Goal: Task Accomplishment & Management: Complete application form

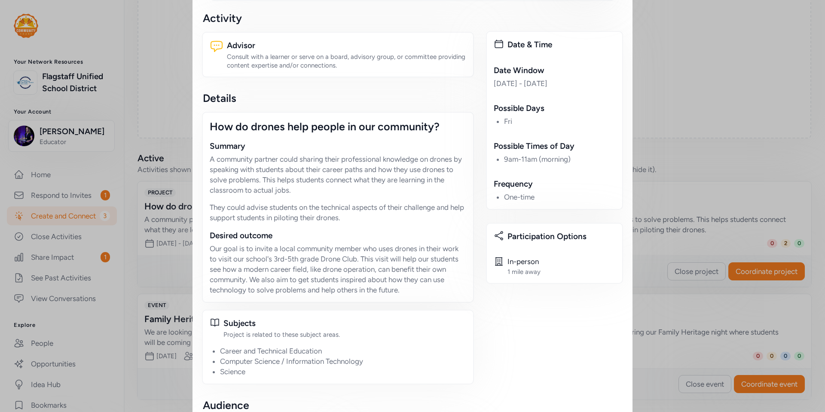
scroll to position [174, 0]
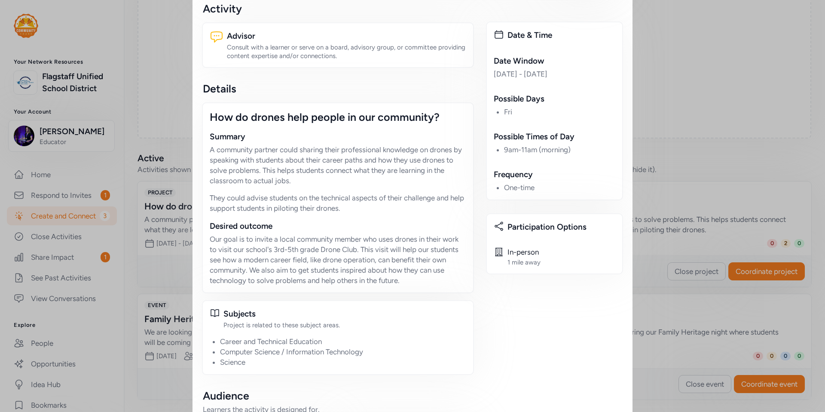
click at [91, 238] on div "Close Your project is active! Whether you're adding new partners or refining yo…" at bounding box center [412, 288] width 825 height 925
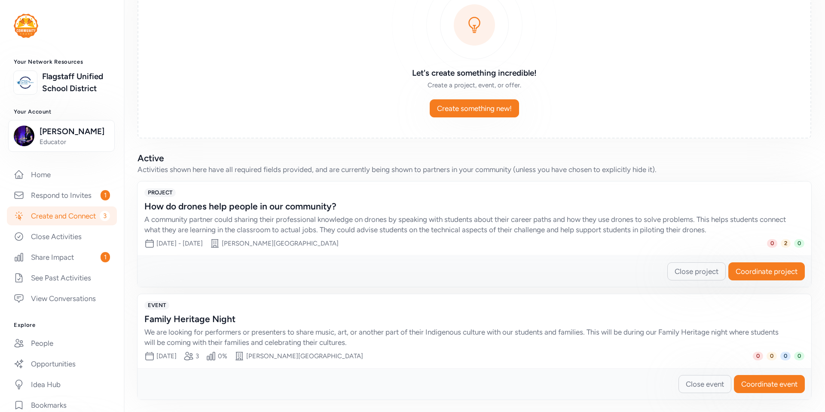
click at [82, 225] on link "Create and Connect 3" at bounding box center [62, 215] width 110 height 19
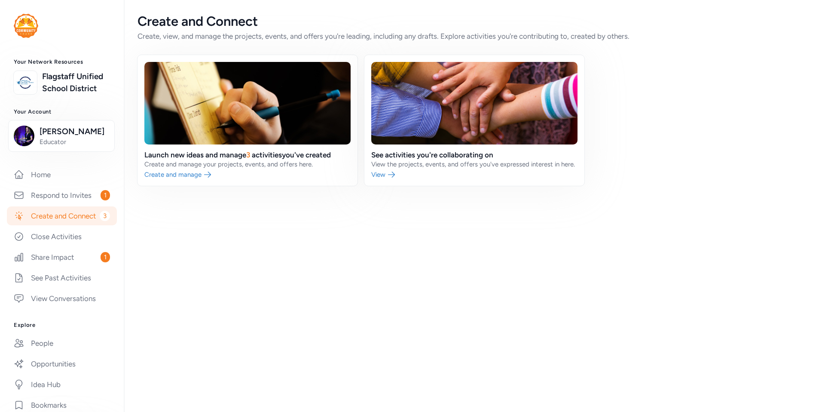
click at [83, 225] on link "Create and Connect 3" at bounding box center [62, 215] width 110 height 19
click at [228, 186] on div "Create and Connect Create, view, and manage the projects, events, and offers yo…" at bounding box center [474, 99] width 701 height 199
click at [226, 159] on link at bounding box center [247, 120] width 220 height 131
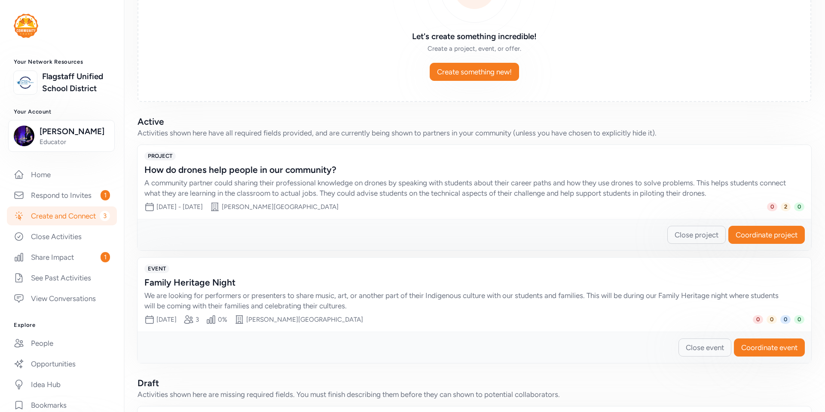
scroll to position [86, 0]
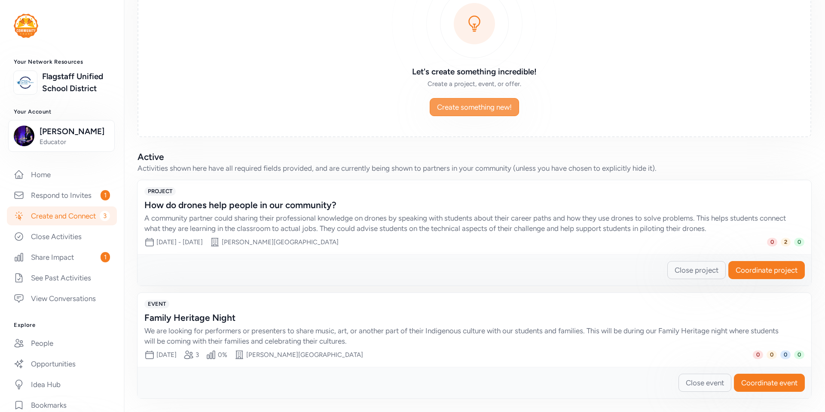
click at [493, 114] on button "Create something new!" at bounding box center [474, 107] width 89 height 18
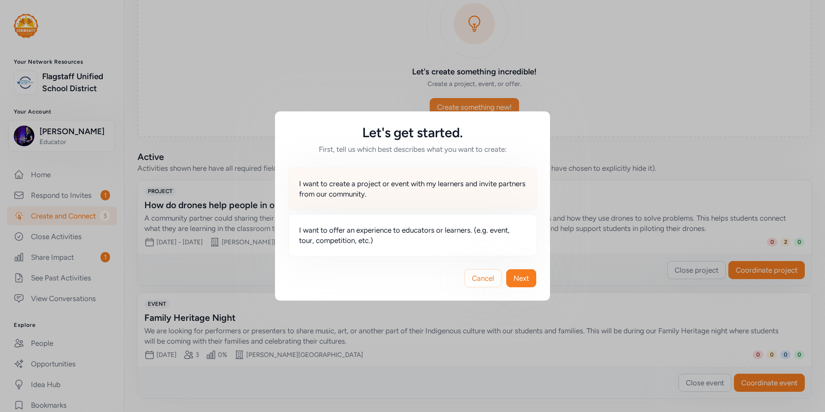
click at [479, 185] on span "I want to create a project or event with my learners and invite partners from o…" at bounding box center [412, 188] width 227 height 21
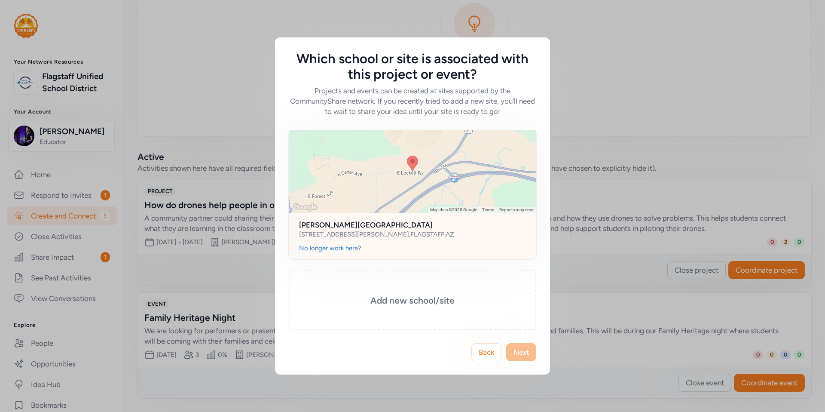
click at [453, 228] on h2 "[PERSON_NAME][GEOGRAPHIC_DATA]" at bounding box center [412, 225] width 227 height 10
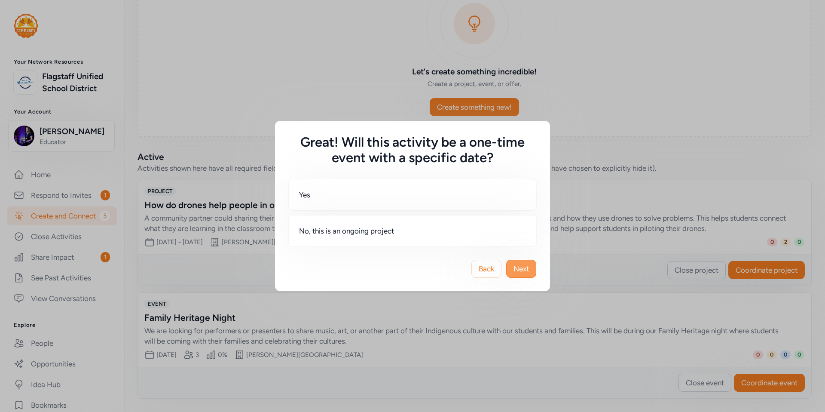
click at [522, 276] on button "Next" at bounding box center [521, 268] width 30 height 18
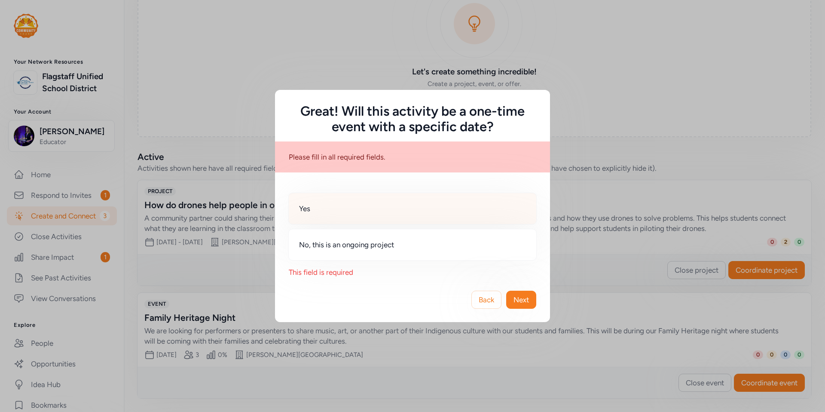
click at [469, 218] on div "Yes" at bounding box center [412, 208] width 248 height 32
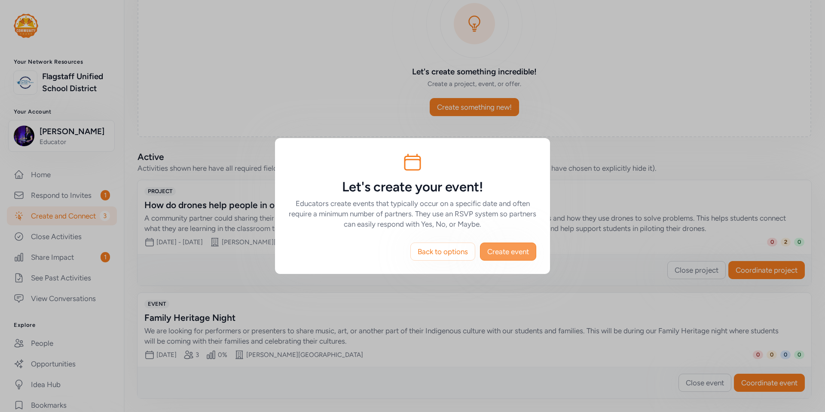
click at [506, 252] on span "Create event" at bounding box center [508, 251] width 42 height 10
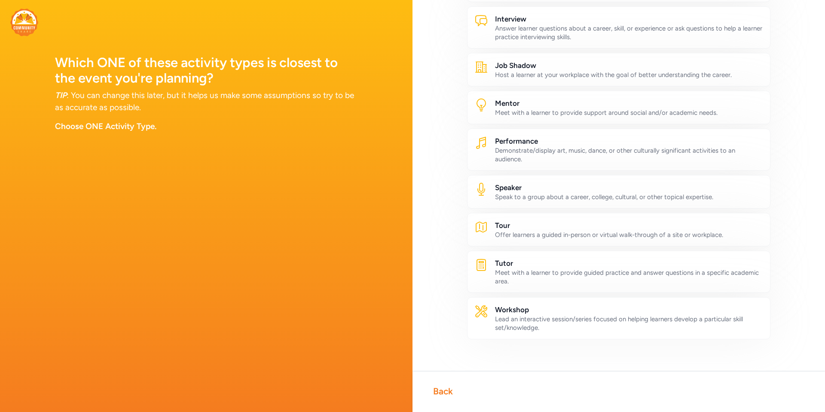
scroll to position [310, 0]
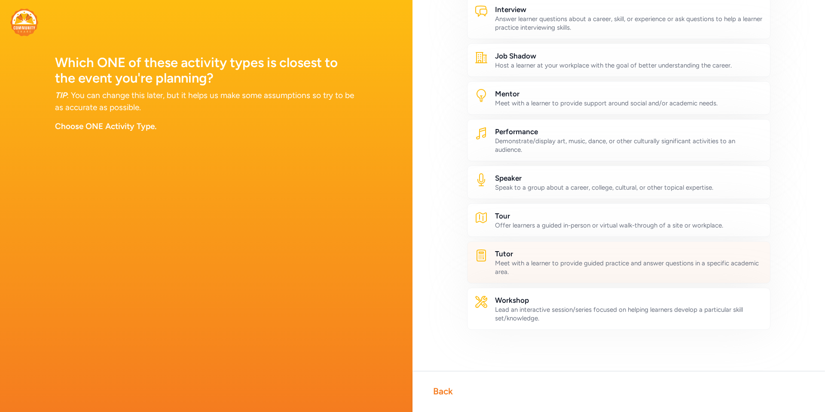
click at [562, 275] on div "Meet with a learner to provide guided practice and answer questions in a specif…" at bounding box center [629, 267] width 268 height 17
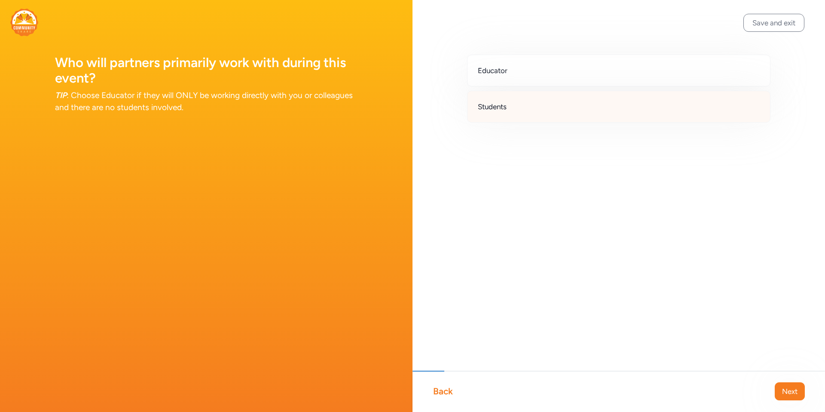
click at [534, 103] on div "Students" at bounding box center [618, 107] width 303 height 32
click at [803, 391] on button "Next" at bounding box center [790, 391] width 30 height 18
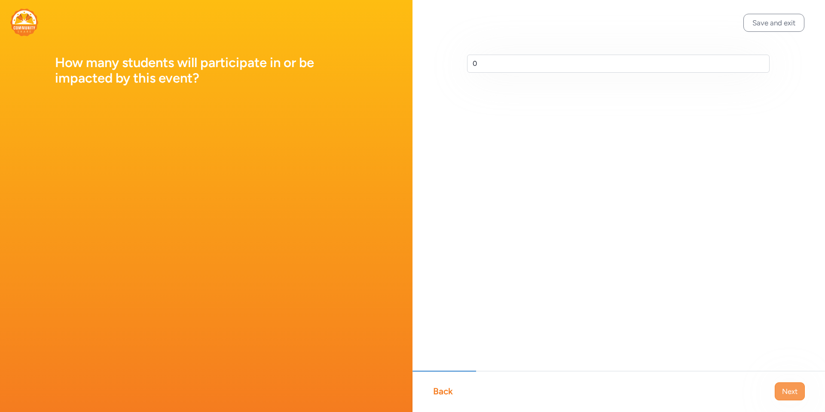
click at [803, 391] on button "Next" at bounding box center [790, 391] width 30 height 18
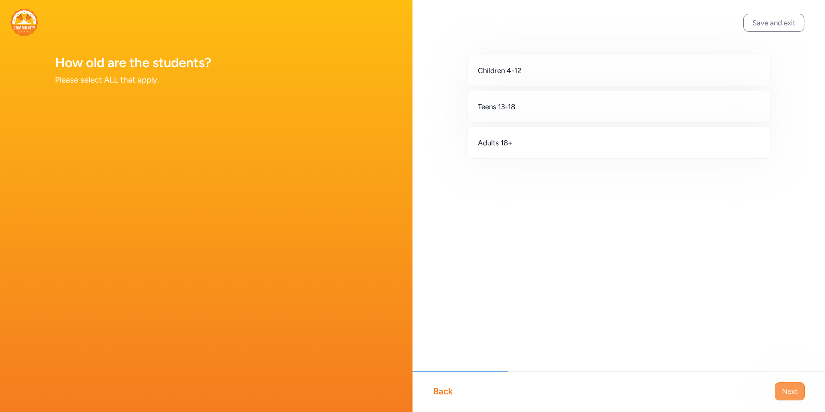
click at [796, 392] on span "Next" at bounding box center [789, 391] width 15 height 10
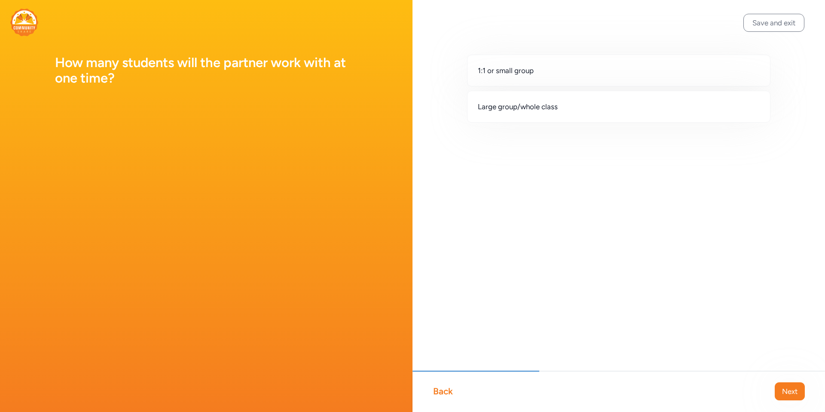
click at [796, 392] on span "Next" at bounding box center [789, 391] width 15 height 10
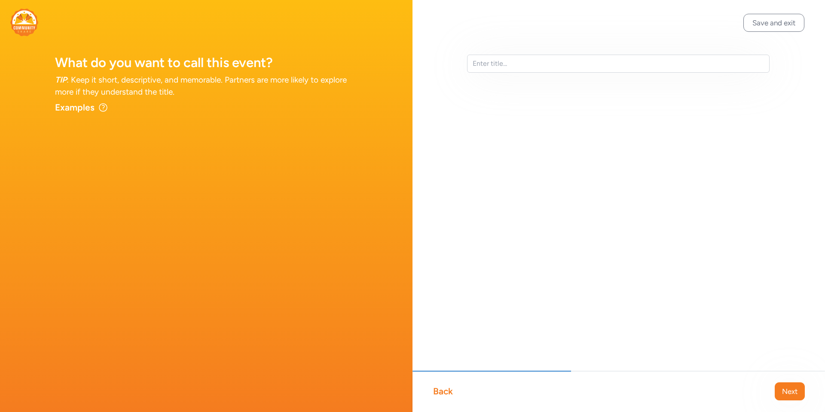
click at [796, 392] on span "Next" at bounding box center [789, 391] width 15 height 10
click at [791, 391] on span "Next" at bounding box center [789, 391] width 15 height 10
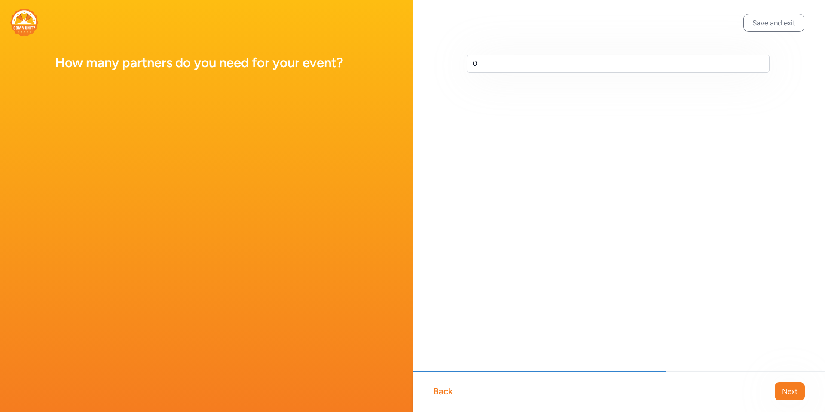
click at [791, 391] on span "Next" at bounding box center [789, 391] width 15 height 10
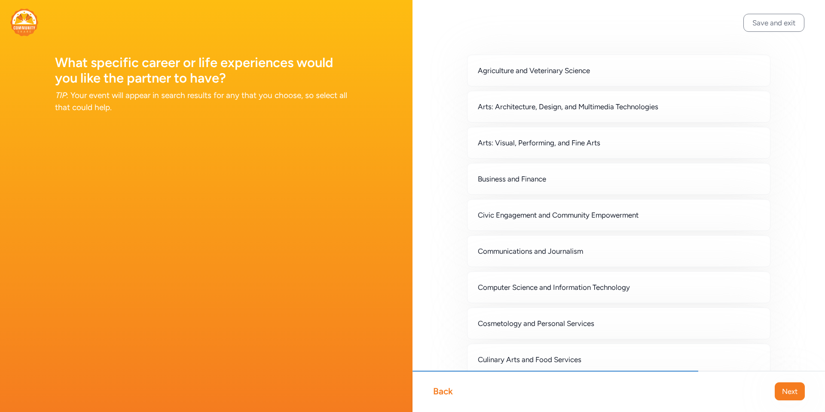
click at [791, 391] on span "Next" at bounding box center [789, 391] width 15 height 10
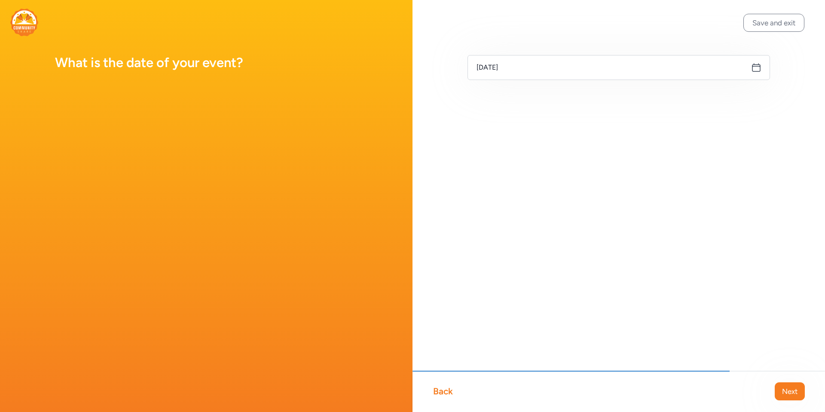
click at [791, 391] on span "Next" at bounding box center [789, 391] width 15 height 10
type input "1:33 PM"
click at [791, 391] on span "Next" at bounding box center [789, 391] width 15 height 10
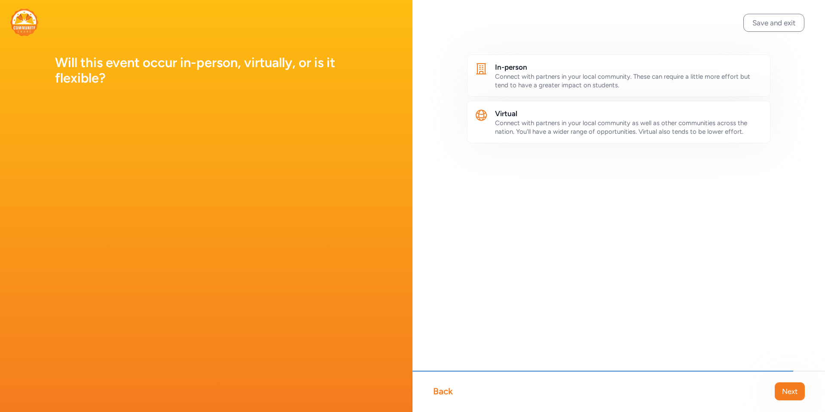
click at [791, 391] on span "Next" at bounding box center [789, 391] width 15 height 10
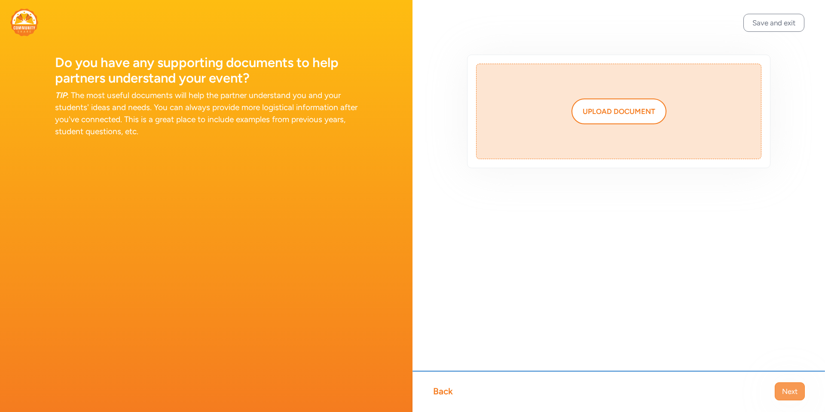
click at [787, 392] on span "Next" at bounding box center [789, 391] width 15 height 10
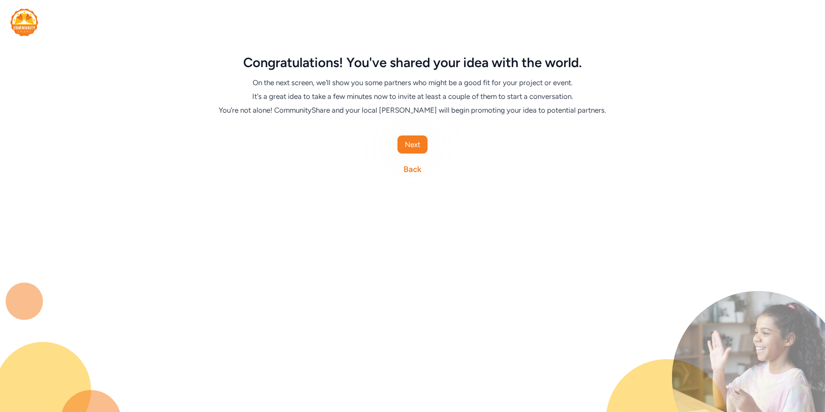
click at [403, 166] on div "Next Back" at bounding box center [413, 156] width 406 height 40
click at [409, 171] on link "Back" at bounding box center [412, 169] width 18 height 12
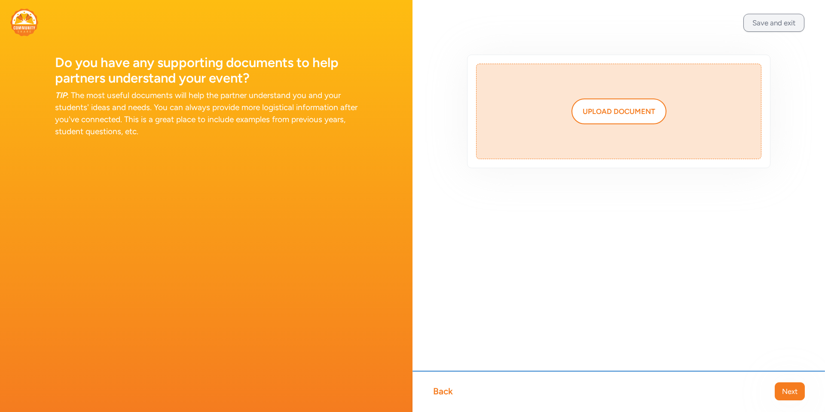
click at [763, 17] on button "Save and exit" at bounding box center [773, 23] width 61 height 18
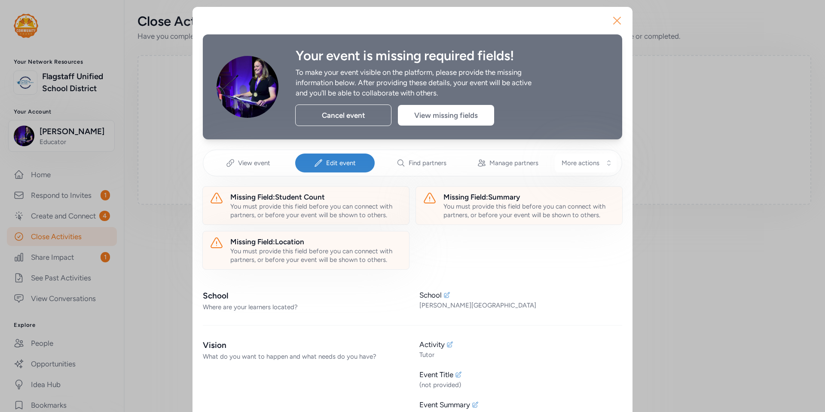
click at [621, 23] on icon "button" at bounding box center [617, 21] width 14 height 14
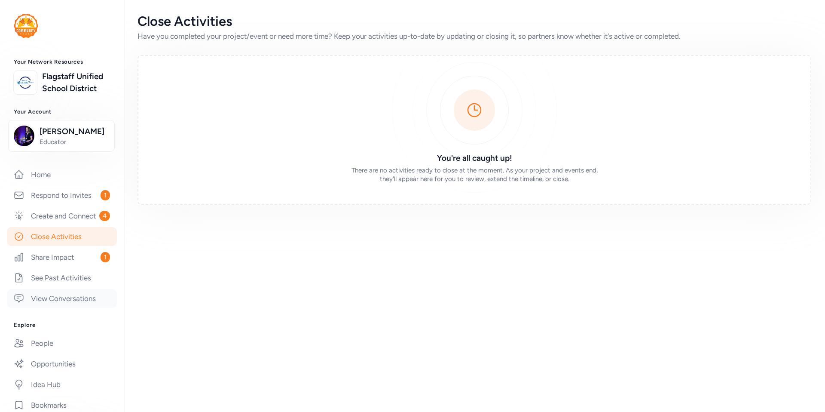
scroll to position [127, 0]
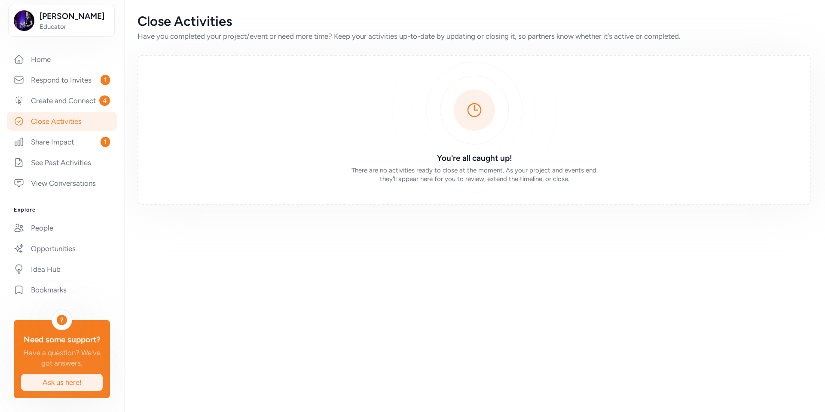
click at [59, 379] on span "Ask us here!" at bounding box center [62, 382] width 68 height 10
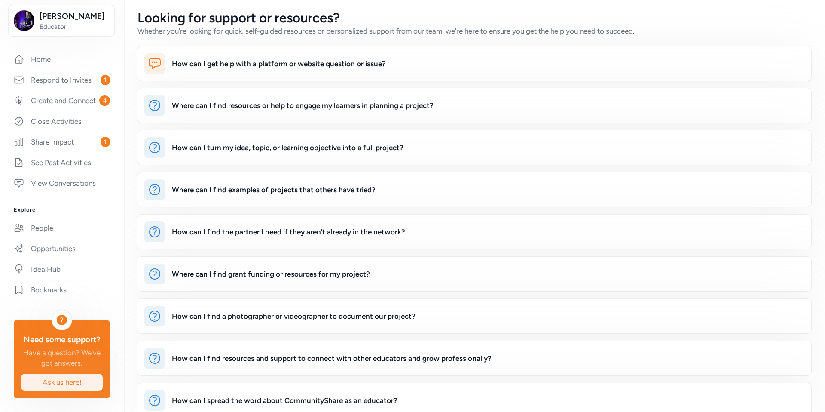
click at [64, 381] on span "Ask us here!" at bounding box center [62, 382] width 68 height 10
click at [90, 345] on div "Need some support?" at bounding box center [62, 339] width 82 height 12
click at [215, 71] on div "How can I get help with a platform or website question or issue?" at bounding box center [488, 63] width 632 height 21
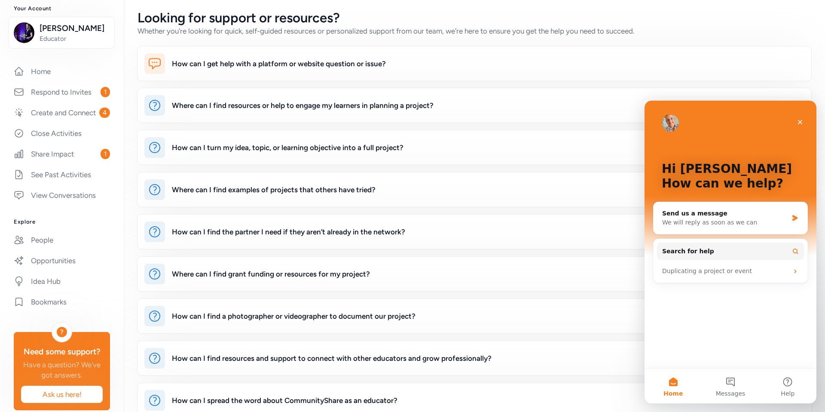
scroll to position [51, 0]
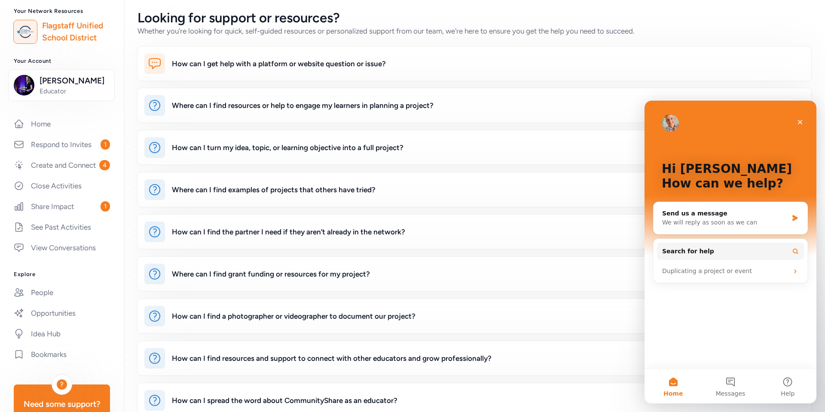
click at [39, 146] on div "Home Respond to Invites 1 Create and Connect 4 Close Activities Share Impact 1 …" at bounding box center [62, 185] width 96 height 143
click at [43, 133] on link "Home" at bounding box center [62, 123] width 110 height 19
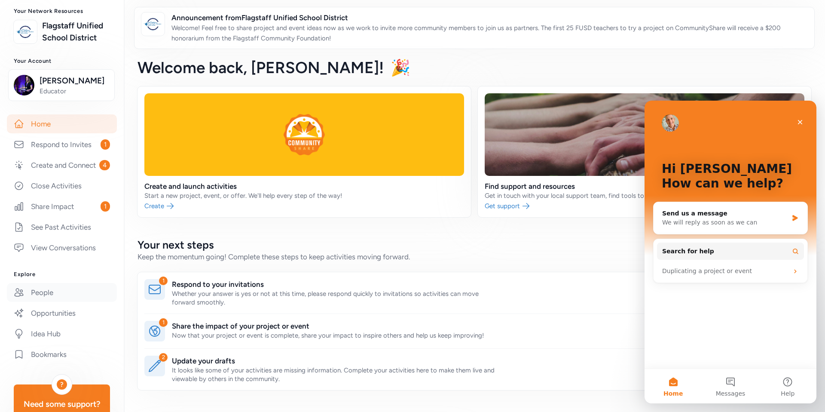
scroll to position [52, 0]
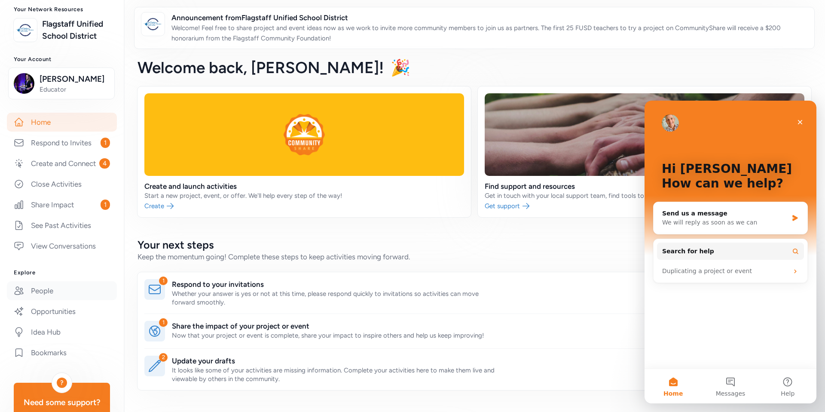
click at [50, 300] on link "People" at bounding box center [62, 290] width 110 height 19
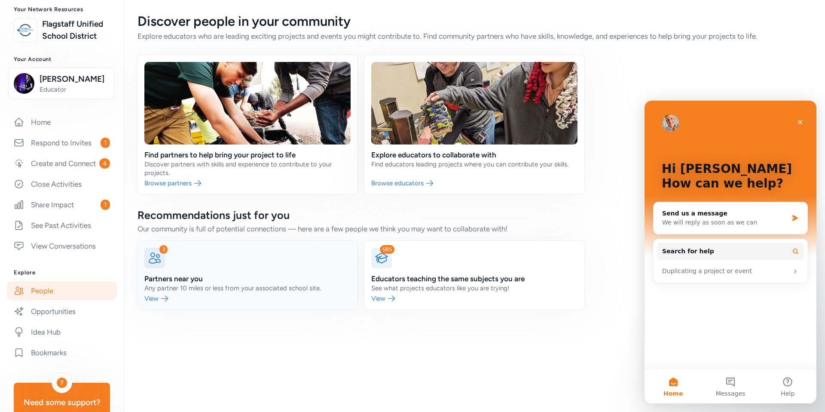
click at [163, 287] on link at bounding box center [247, 275] width 220 height 69
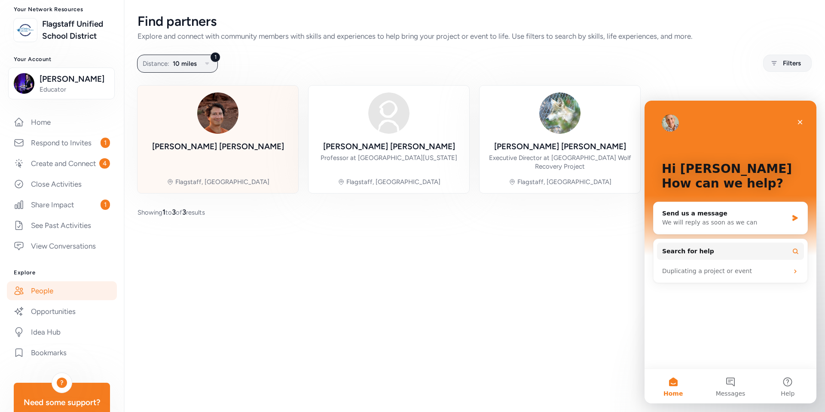
click at [220, 137] on div "[PERSON_NAME] Flagstaff, [GEOGRAPHIC_DATA]" at bounding box center [217, 139] width 147 height 94
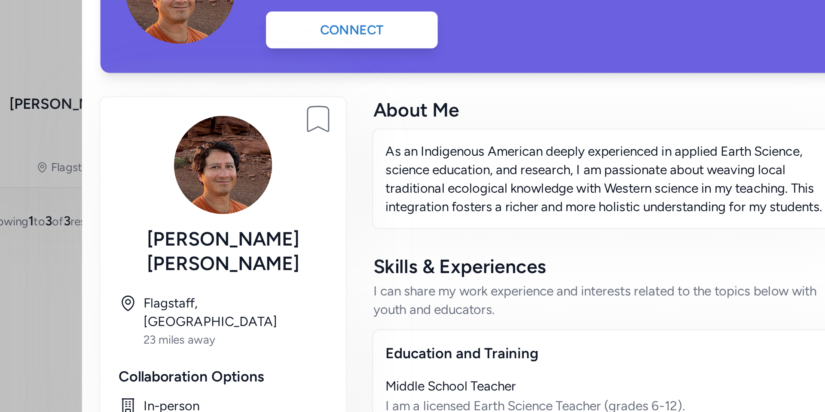
click at [337, 200] on div "Bookmark person [PERSON_NAME] Flagstaff, [GEOGRAPHIC_DATA] 23 miles away Collab…" at bounding box center [271, 248] width 139 height 212
